Goal: Task Accomplishment & Management: Manage account settings

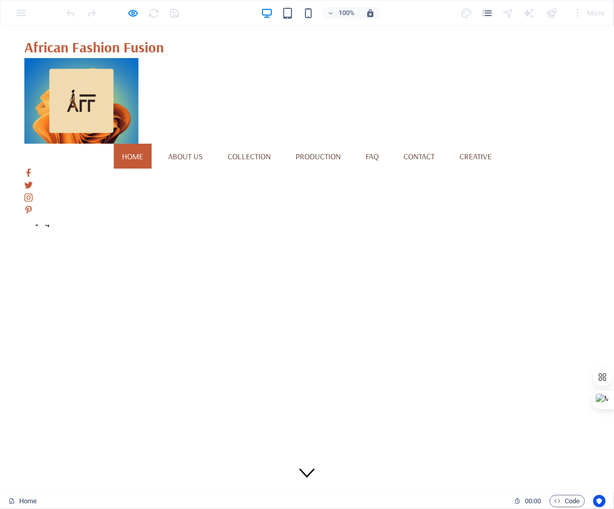
scroll to position [21, 0]
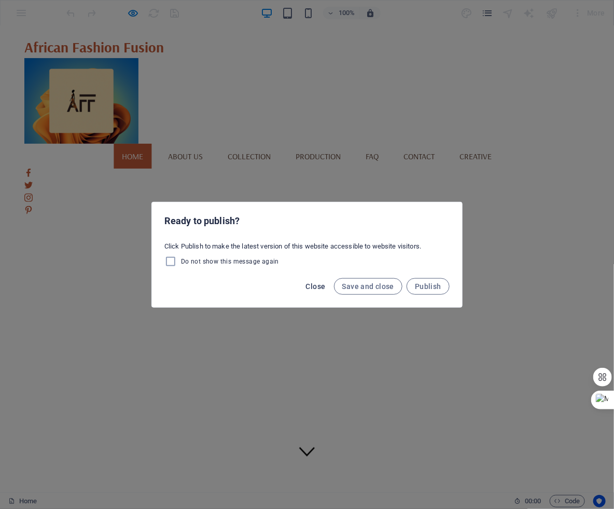
click at [317, 287] on span "Close" at bounding box center [316, 286] width 20 height 8
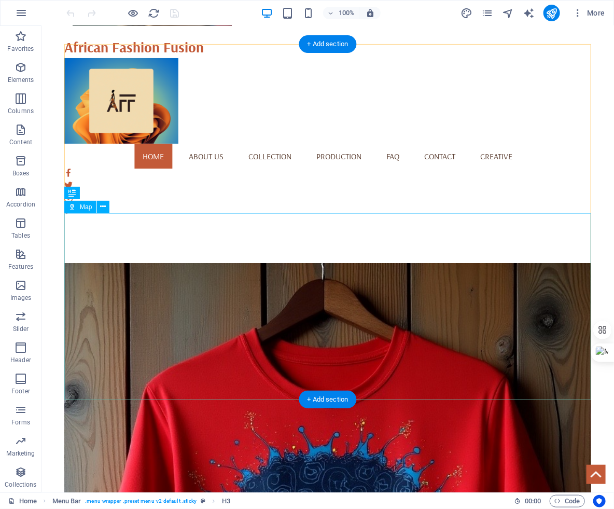
scroll to position [1260, 0]
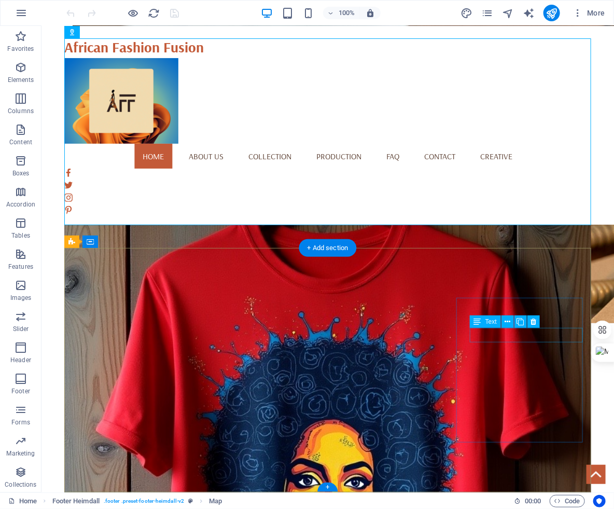
scroll to position [1472, 0]
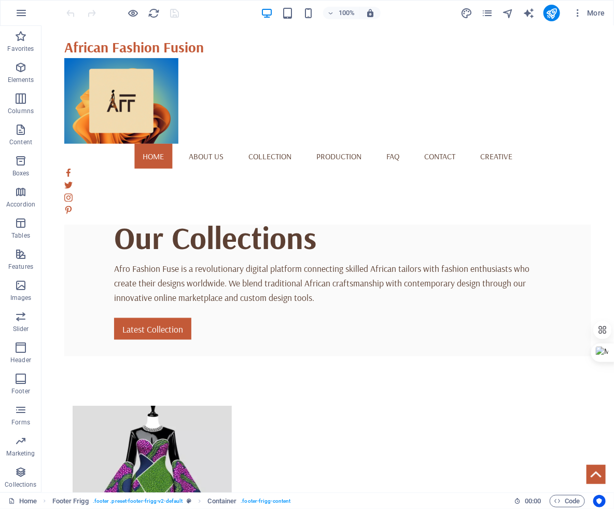
scroll to position [0, 0]
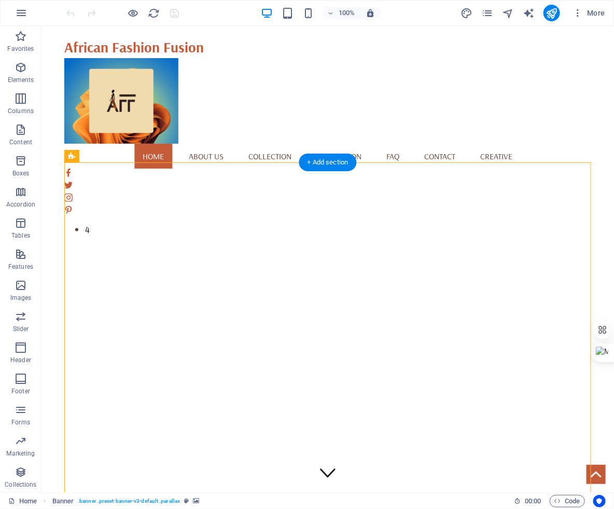
select select "vh"
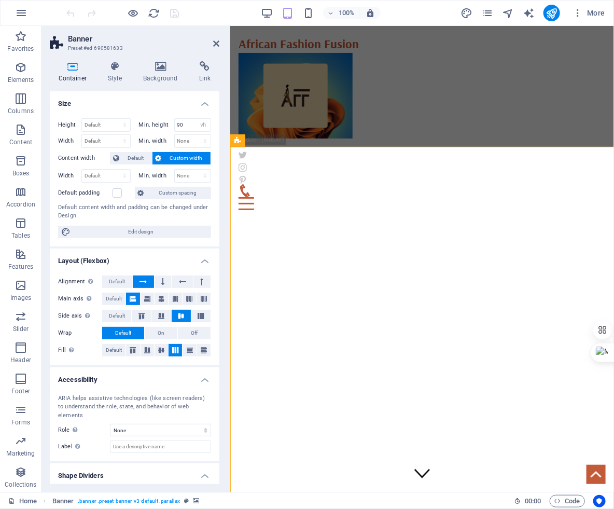
scroll to position [17, 0]
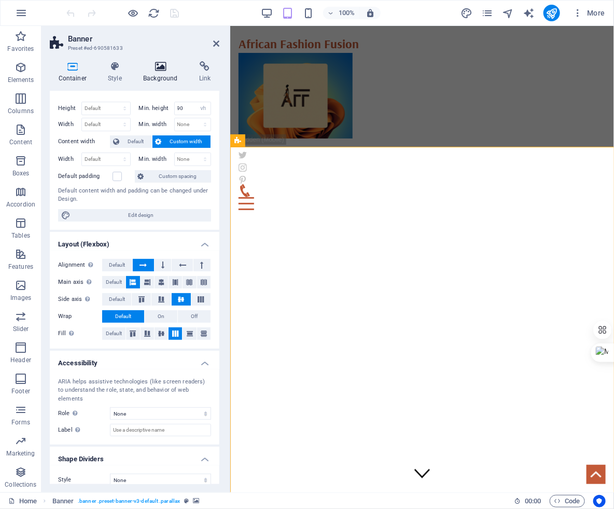
click at [157, 61] on div "Container Style Background Link Size Height Default px rem % vh vw Min. height …" at bounding box center [135, 273] width 186 height 440
click at [159, 68] on icon at bounding box center [161, 66] width 52 height 10
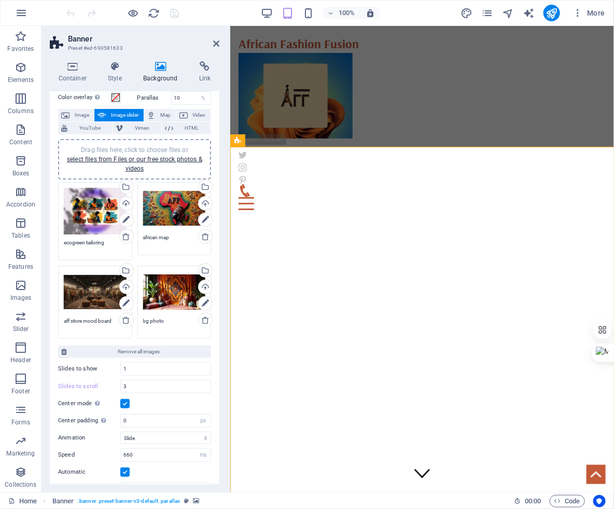
scroll to position [48, 0]
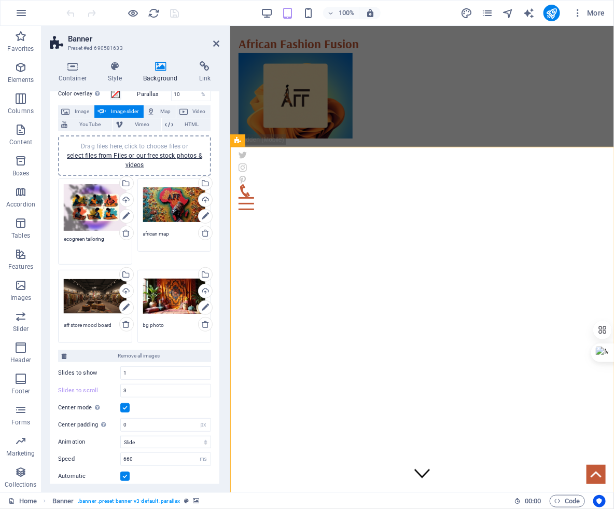
click at [108, 240] on textarea "ecogreen tailoring" at bounding box center [95, 246] width 63 height 23
drag, startPoint x: 109, startPoint y: 237, endPoint x: 52, endPoint y: 237, distance: 56.6
click at [52, 237] on div "None Color / Gradient Element Stretch background to full-width Color overlay Pl…" at bounding box center [135, 326] width 170 height 529
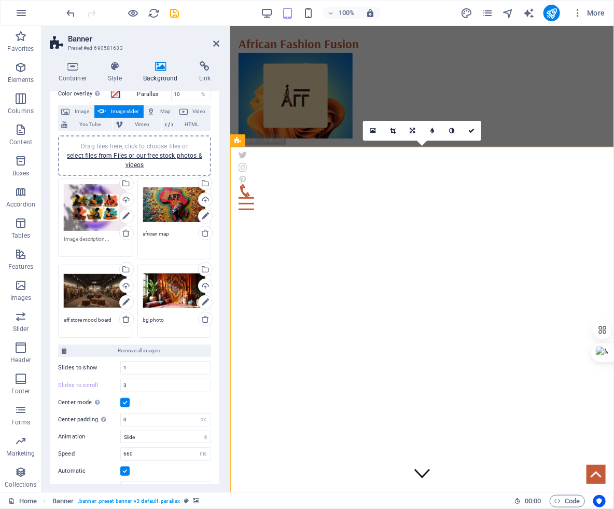
click at [177, 233] on textarea "african map" at bounding box center [174, 241] width 63 height 23
drag, startPoint x: 186, startPoint y: 231, endPoint x: 139, endPoint y: 230, distance: 47.8
click at [138, 230] on div "Drag files here, click to choose files or select files from Files or our free s…" at bounding box center [174, 219] width 79 height 86
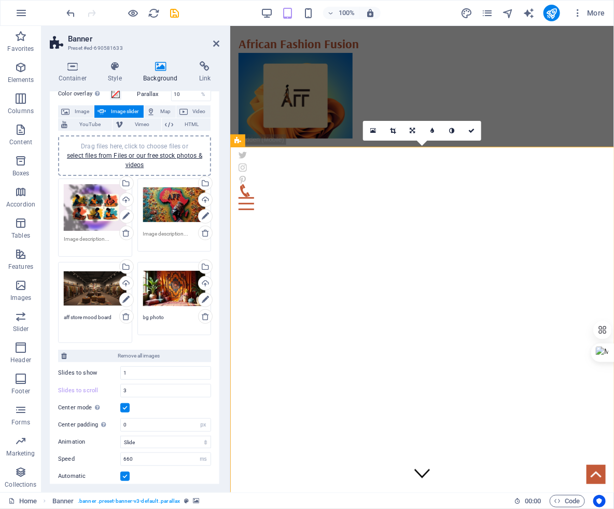
click at [115, 318] on textarea "aff store mood board" at bounding box center [95, 324] width 63 height 23
drag, startPoint x: 116, startPoint y: 317, endPoint x: 57, endPoint y: 312, distance: 59.9
click at [57, 313] on div "Drag files here, click to choose files or select files from Files or our free s…" at bounding box center [95, 302] width 79 height 86
click at [181, 317] on textarea "bg photo" at bounding box center [174, 324] width 63 height 23
drag, startPoint x: 182, startPoint y: 315, endPoint x: 135, endPoint y: 317, distance: 46.7
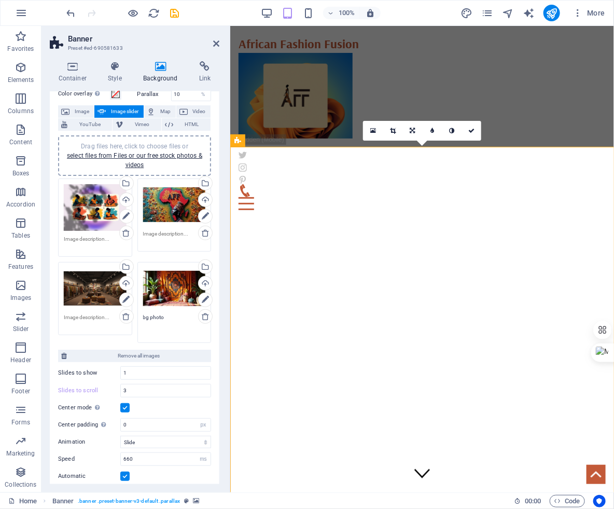
click at [135, 317] on div "Drag files here, click to choose files or select files from Files or our free s…" at bounding box center [174, 302] width 79 height 86
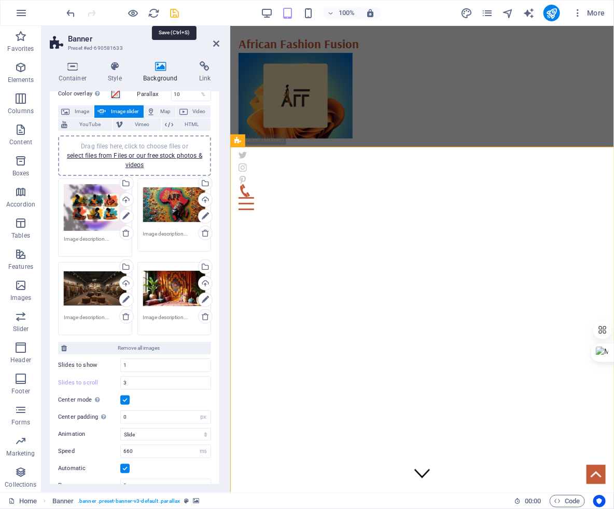
click at [172, 13] on icon "save" at bounding box center [175, 13] width 12 height 12
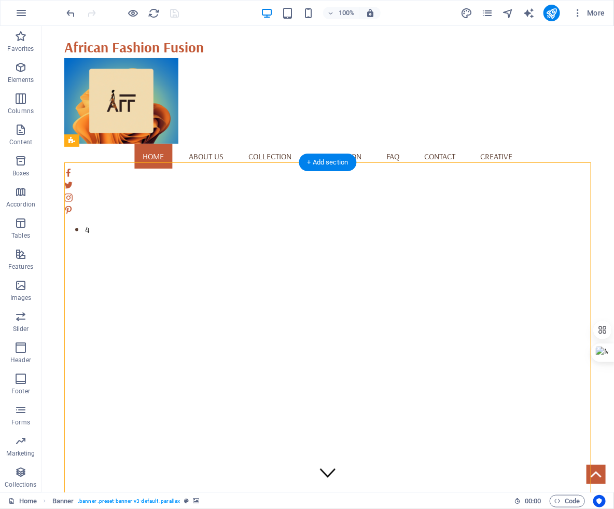
select select "px"
select select "ms"
select select "s"
select select "progressive"
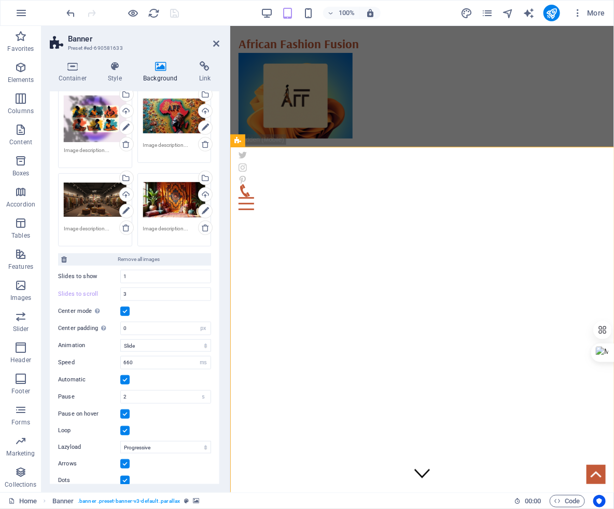
scroll to position [143, 0]
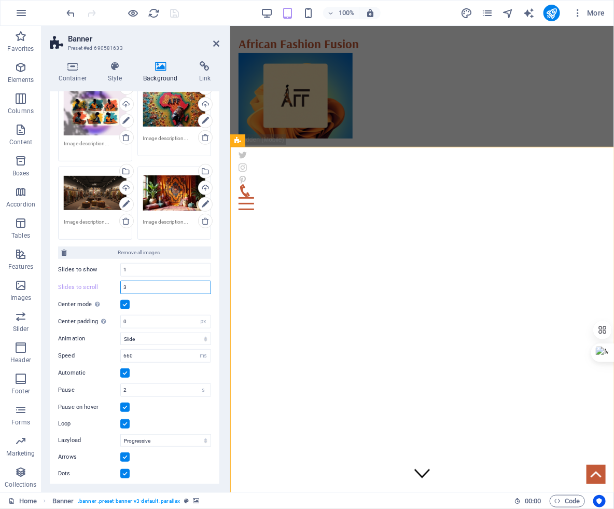
click at [151, 287] on input "3" at bounding box center [166, 287] width 90 height 12
type input "4"
click at [173, 10] on icon "save" at bounding box center [175, 13] width 12 height 12
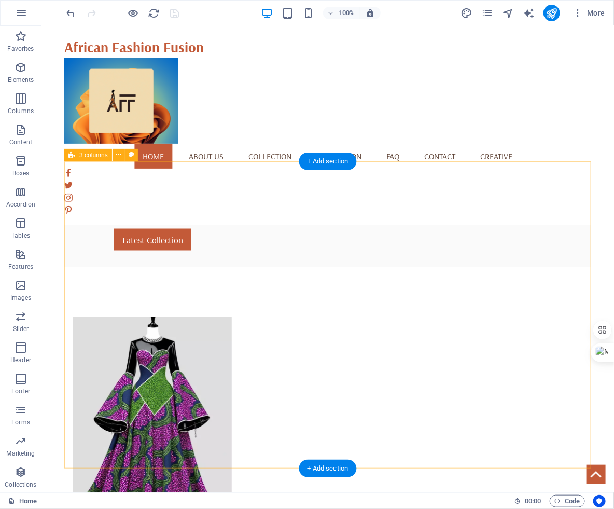
scroll to position [490, 0]
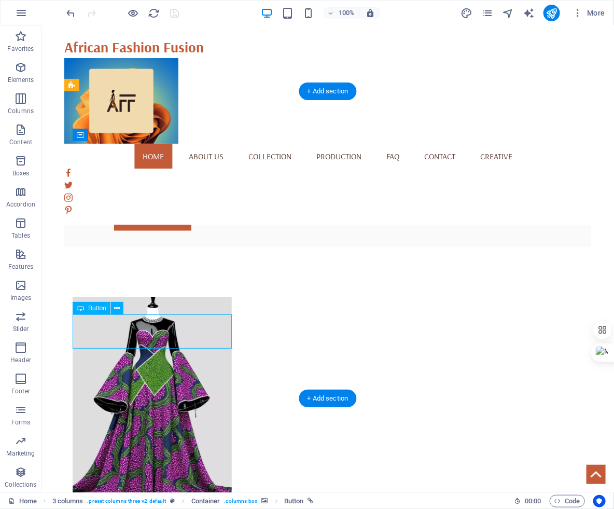
select select "%"
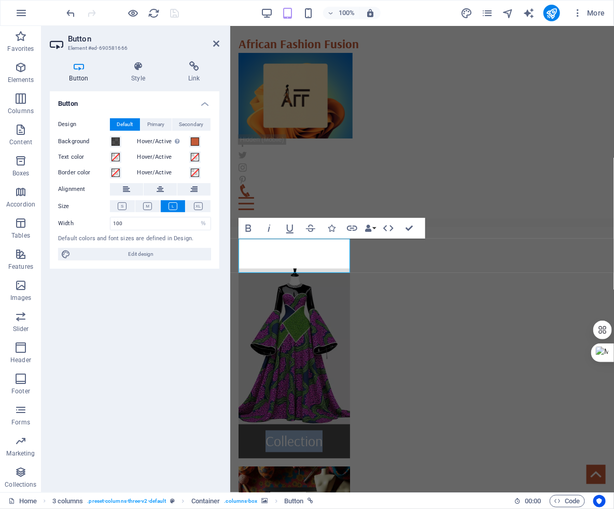
click at [309, 268] on figure at bounding box center [294, 346] width 112 height 156
select select "px"
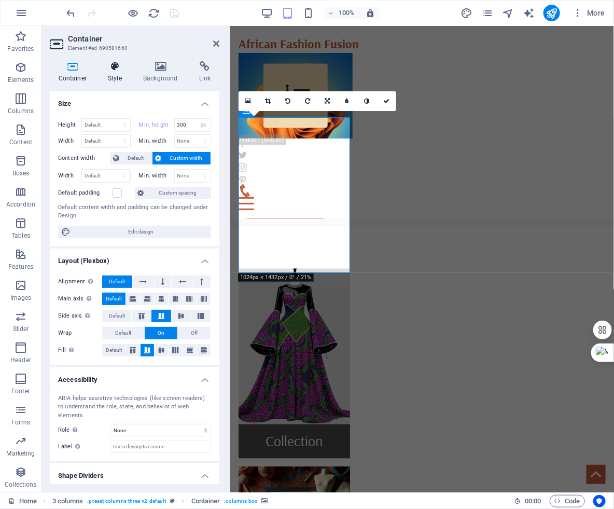
click at [109, 76] on h4 "Style" at bounding box center [117, 72] width 35 height 22
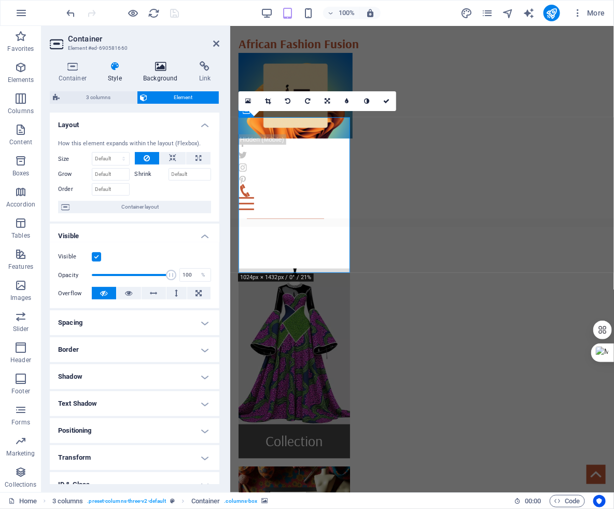
click at [151, 71] on icon at bounding box center [161, 66] width 52 height 10
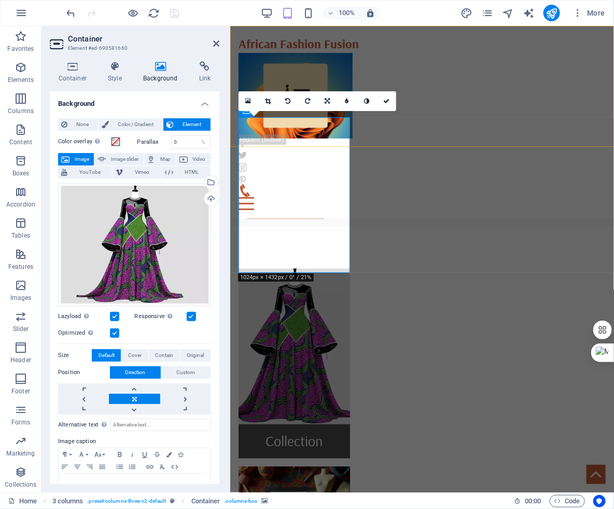
click at [464, 122] on div "African Fashion Fusion Home About us AFF C Designs Collection Women's Collectio…" at bounding box center [422, 121] width 384 height 193
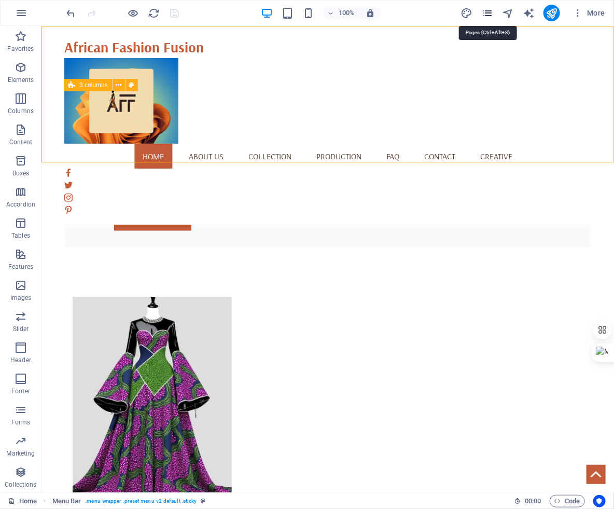
click at [489, 16] on icon "pages" at bounding box center [488, 13] width 12 height 12
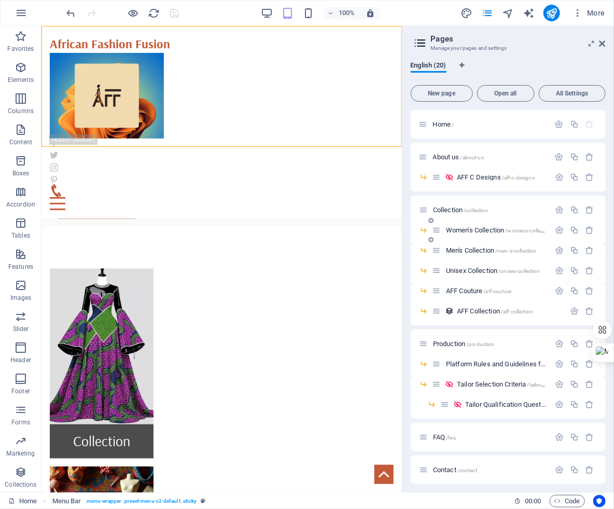
click at [481, 227] on span "Women's Collection /womens-collection" at bounding box center [499, 230] width 106 height 8
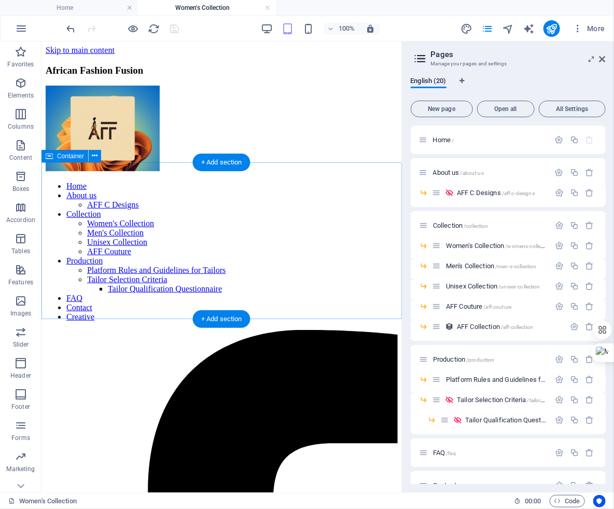
scroll to position [0, 0]
